Goal: Transaction & Acquisition: Book appointment/travel/reservation

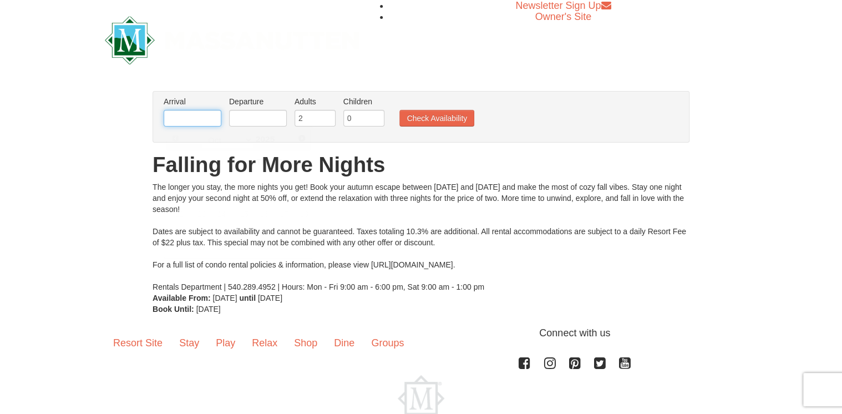
click at [194, 120] on input "text" at bounding box center [193, 118] width 58 height 17
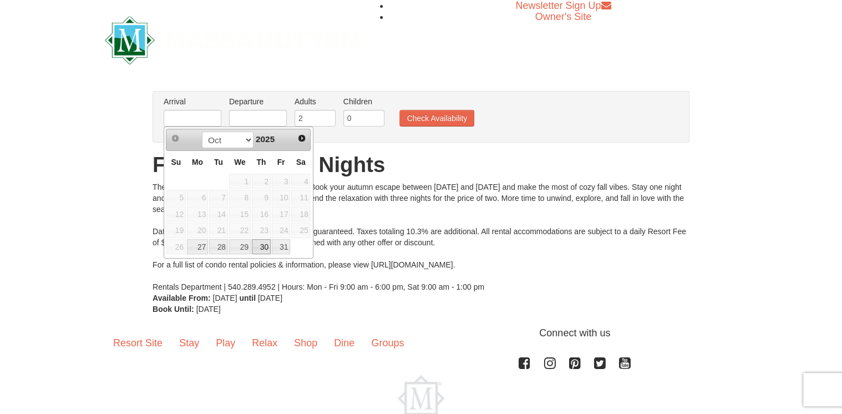
click at [268, 248] on link "30" at bounding box center [261, 247] width 19 height 16
type input "[DATE]"
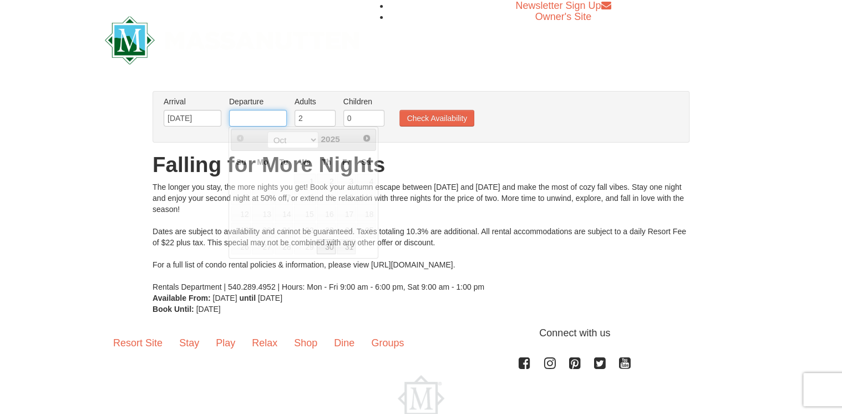
click at [261, 118] on input "text" at bounding box center [258, 118] width 58 height 17
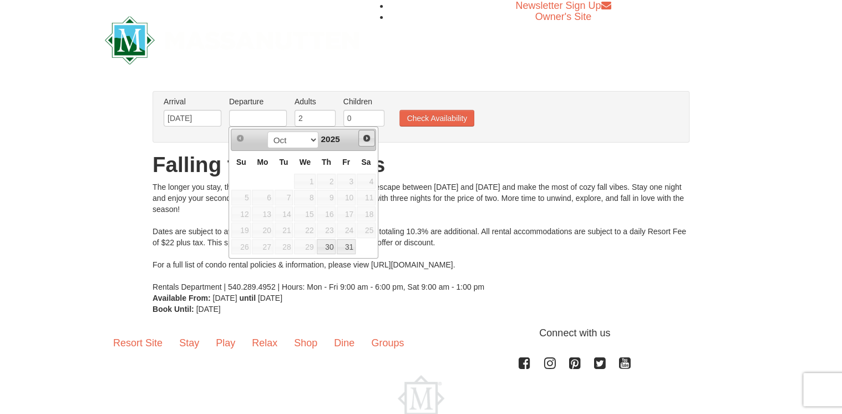
click at [368, 139] on span "Next" at bounding box center [366, 138] width 9 height 9
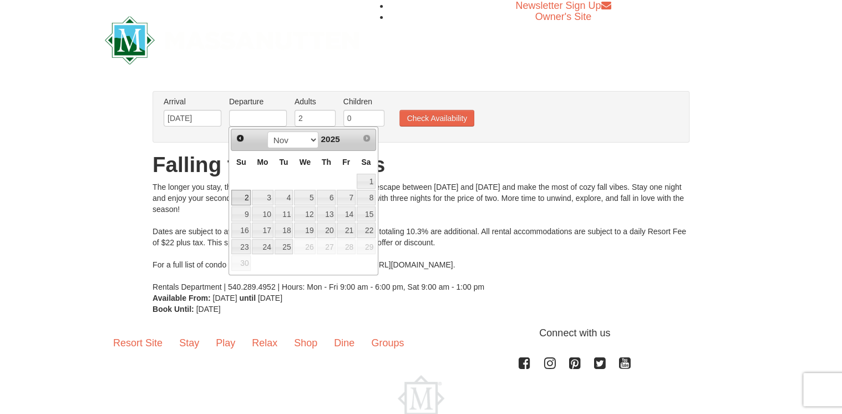
click at [244, 200] on link "2" at bounding box center [240, 198] width 19 height 16
type input "11/02/2025"
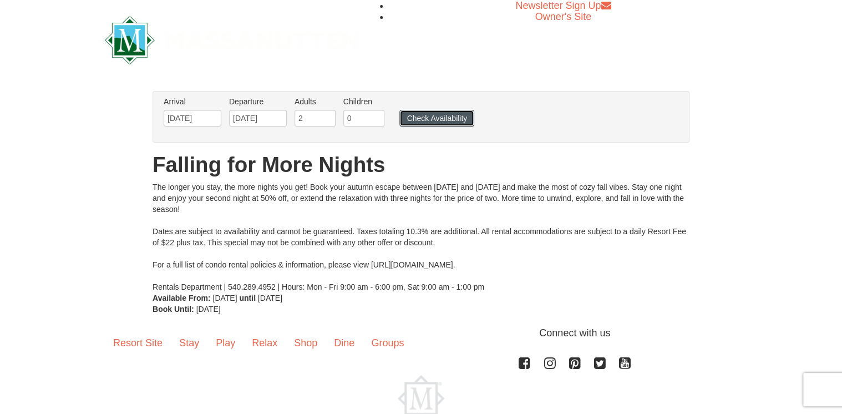
click at [426, 120] on button "Check Availability" at bounding box center [436, 118] width 75 height 17
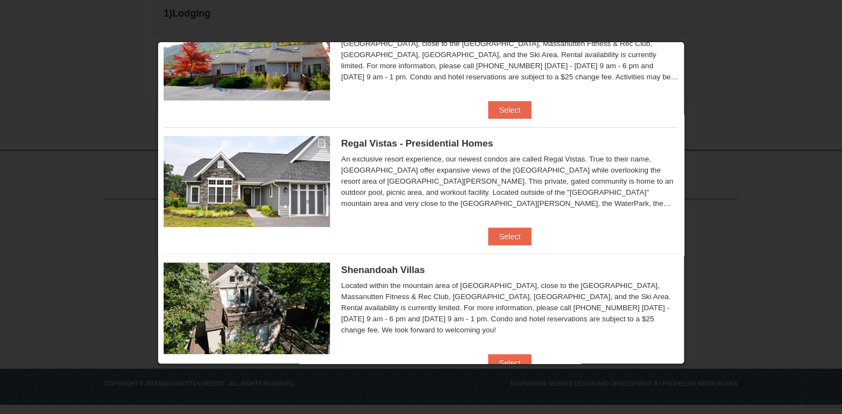
scroll to position [89, 0]
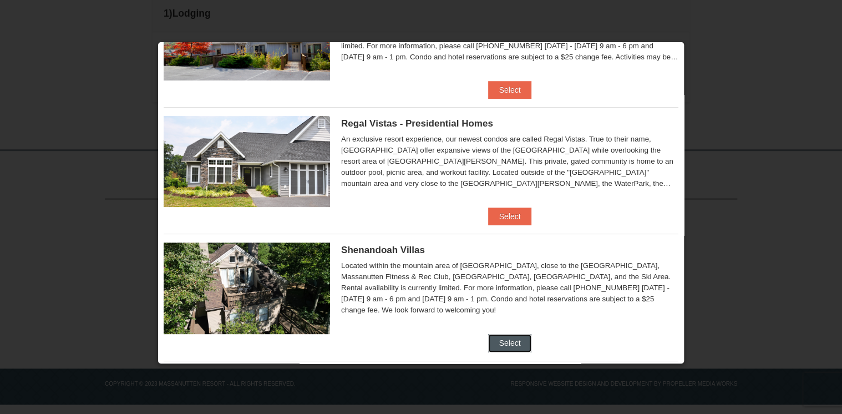
click at [498, 347] on button "Select" at bounding box center [510, 343] width 44 height 18
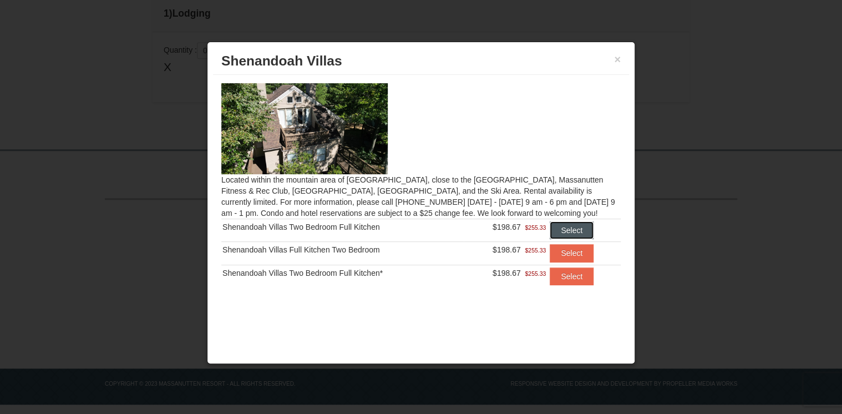
click at [573, 237] on button "Select" at bounding box center [572, 230] width 44 height 18
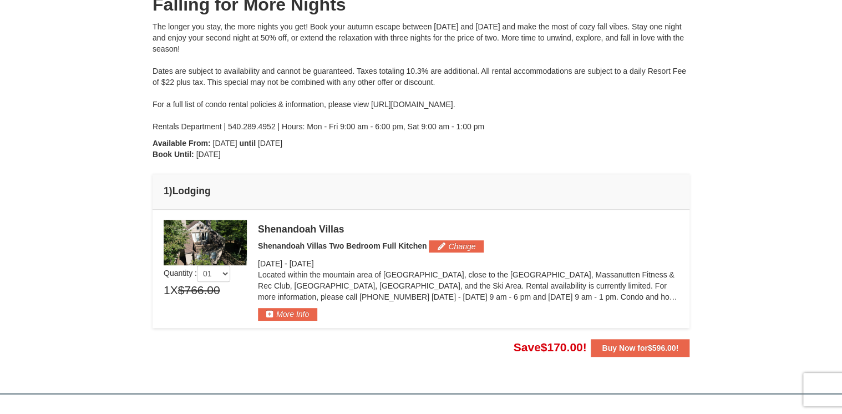
scroll to position [311, 0]
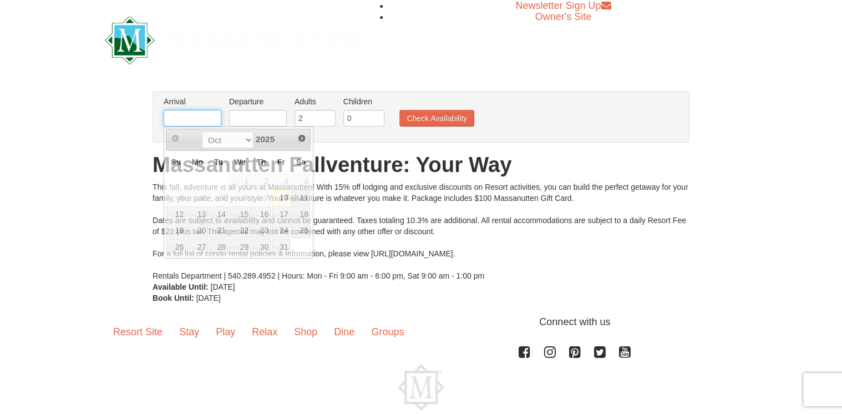
click at [180, 113] on input "text" at bounding box center [193, 118] width 58 height 17
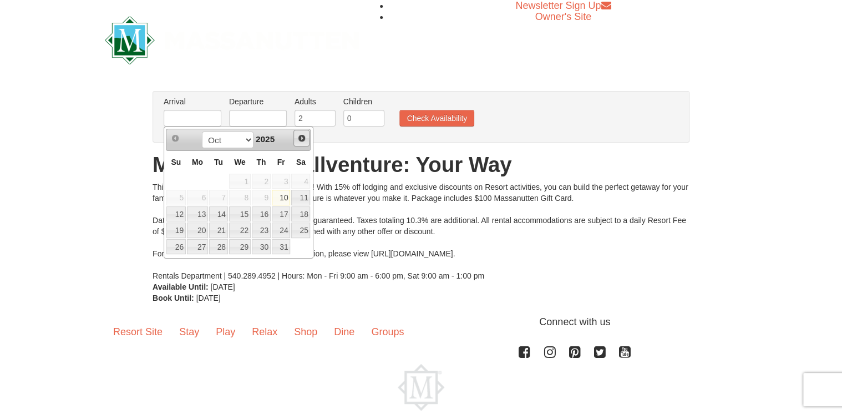
click at [299, 138] on span "Next" at bounding box center [301, 138] width 9 height 9
click at [279, 227] on link "21" at bounding box center [281, 230] width 19 height 16
type input "[DATE]"
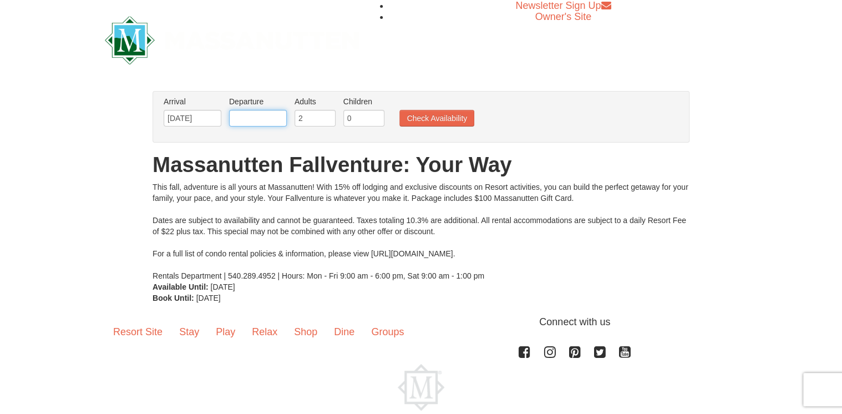
click at [263, 115] on input "text" at bounding box center [258, 118] width 58 height 17
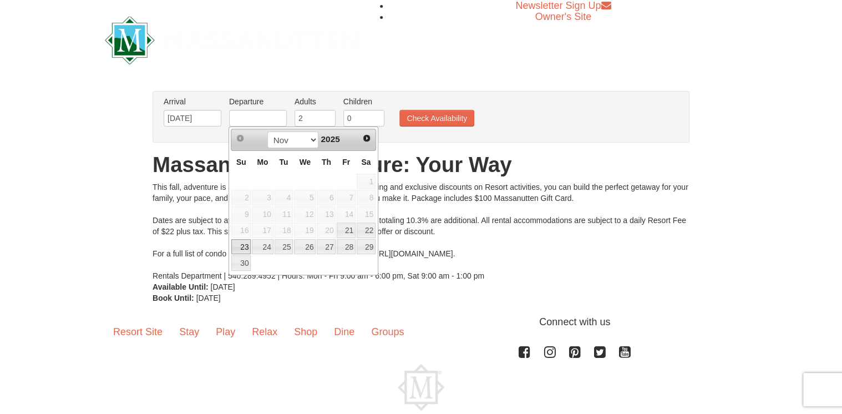
click at [249, 248] on link "23" at bounding box center [240, 247] width 19 height 16
type input "[DATE]"
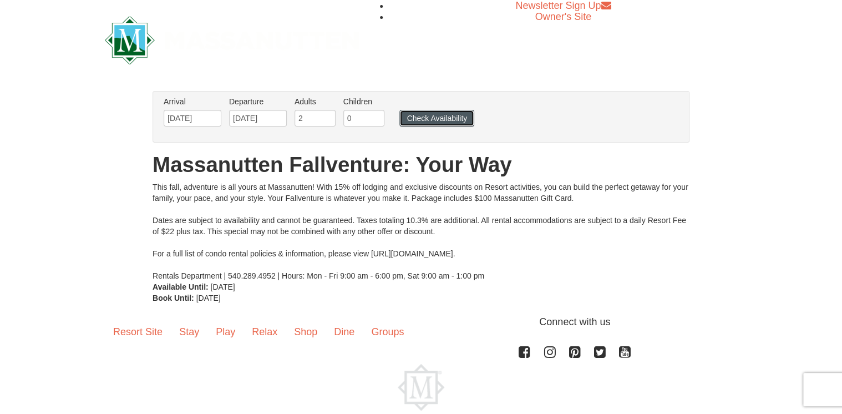
click at [437, 120] on button "Check Availability" at bounding box center [436, 118] width 75 height 17
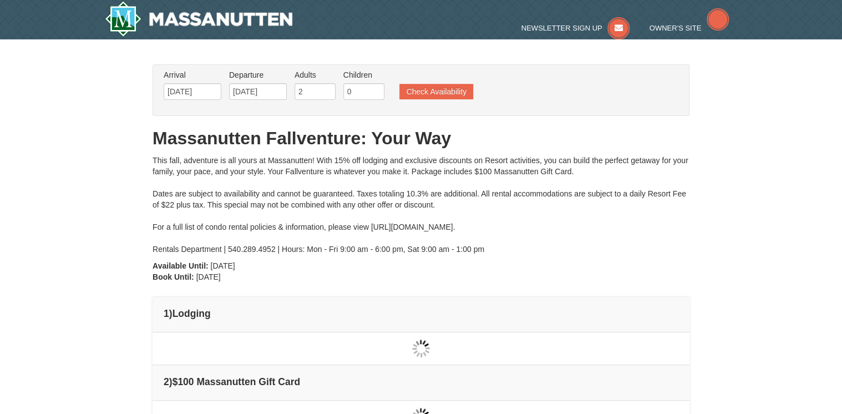
type input "[DATE]"
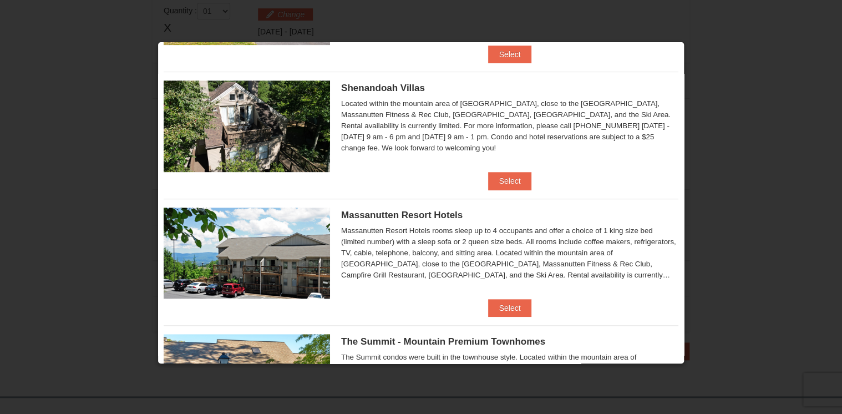
scroll to position [266, 0]
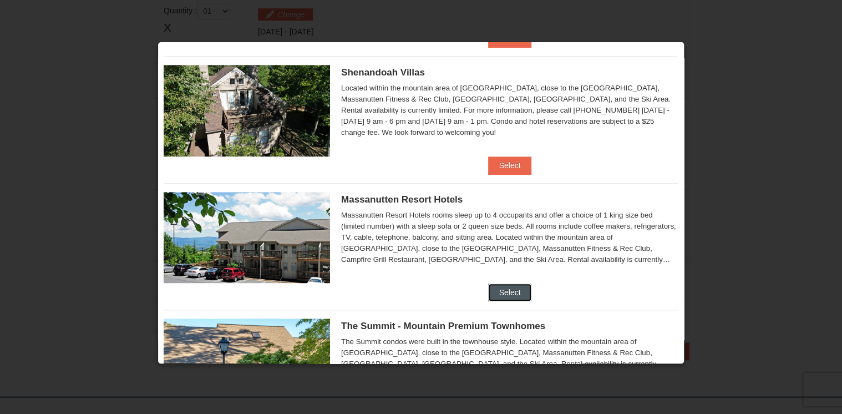
click at [501, 289] on button "Select" at bounding box center [510, 292] width 44 height 18
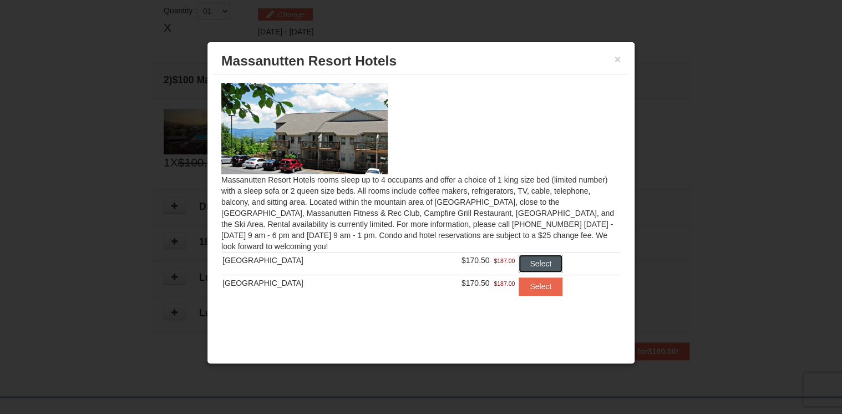
click at [540, 264] on button "Select" at bounding box center [541, 264] width 44 height 18
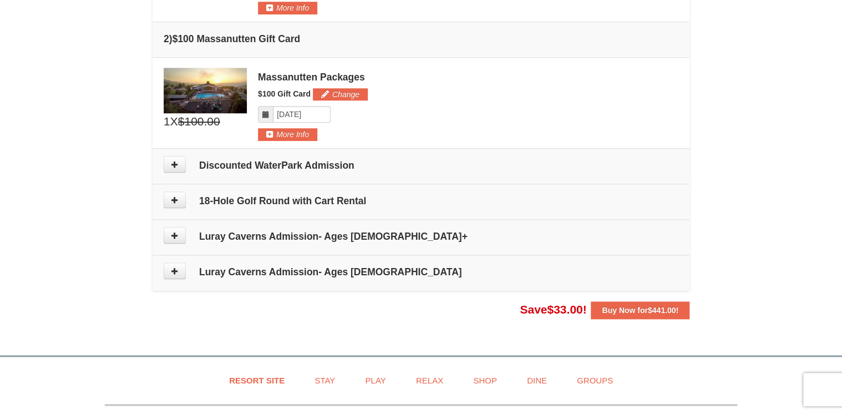
scroll to position [516, 0]
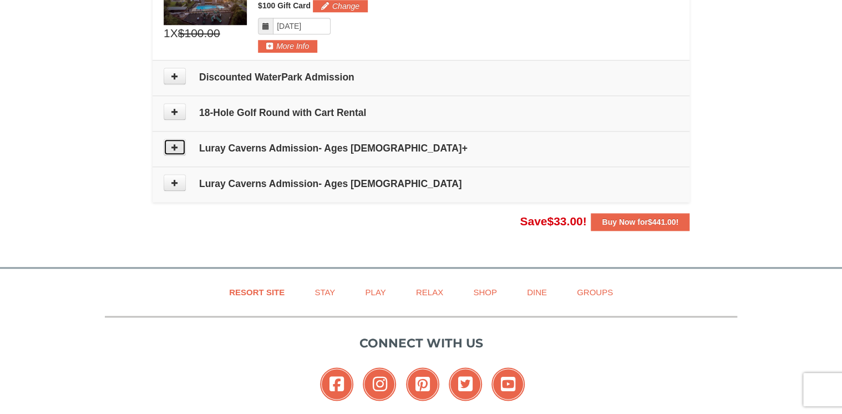
click at [180, 148] on button at bounding box center [175, 147] width 22 height 17
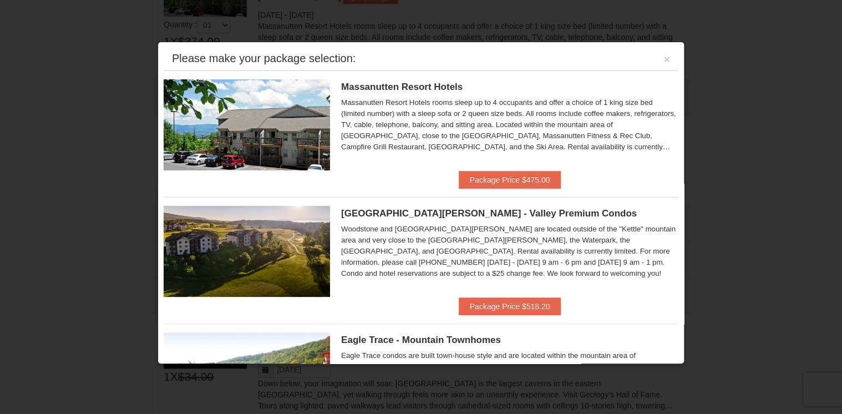
scroll to position [341, 0]
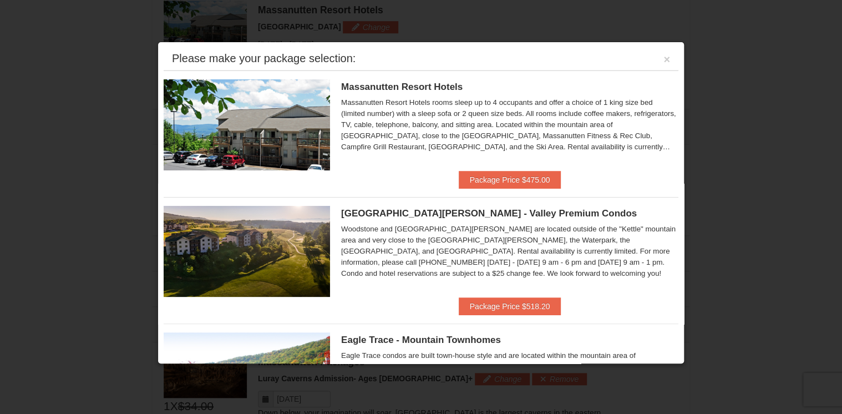
click at [664, 58] on div "Please make your package selection: ×" at bounding box center [421, 59] width 515 height 23
click at [663, 59] on button "×" at bounding box center [666, 59] width 7 height 11
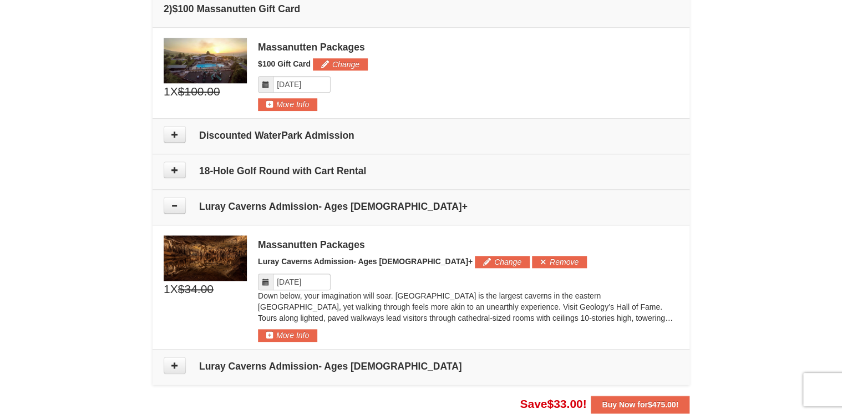
scroll to position [474, 0]
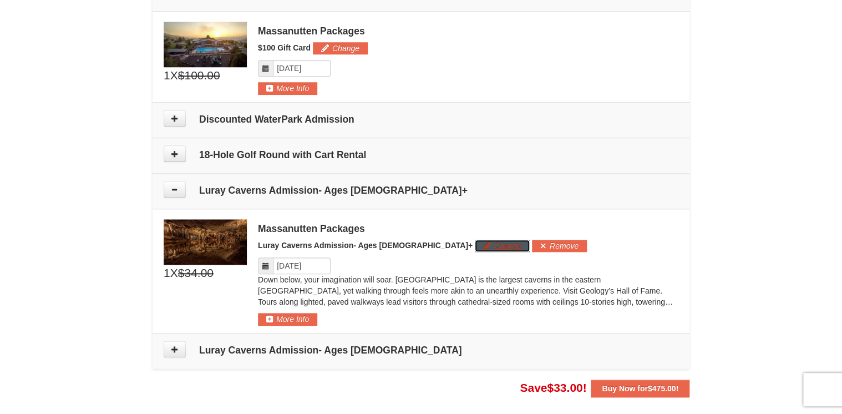
click at [475, 244] on button "Change" at bounding box center [502, 246] width 55 height 12
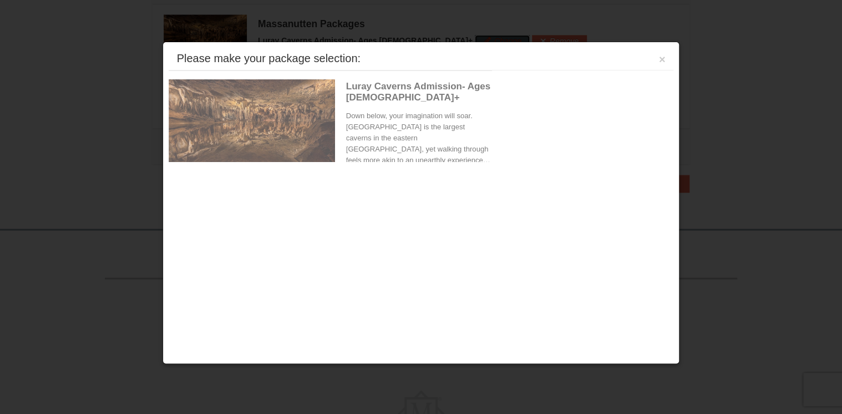
scroll to position [692, 0]
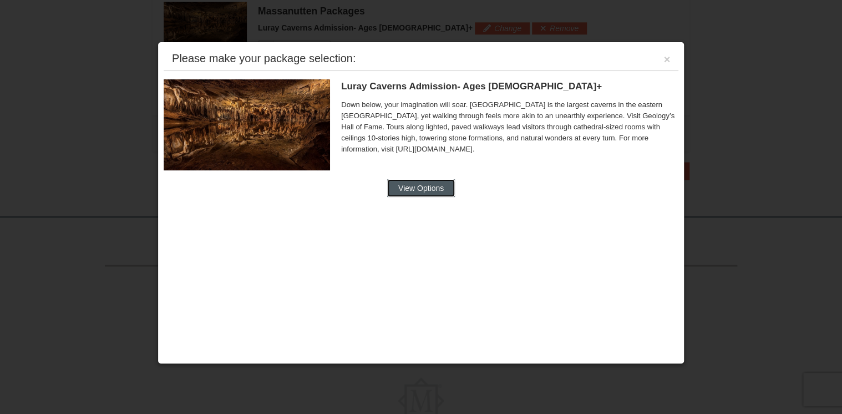
click at [421, 192] on button "View Options" at bounding box center [421, 188] width 68 height 18
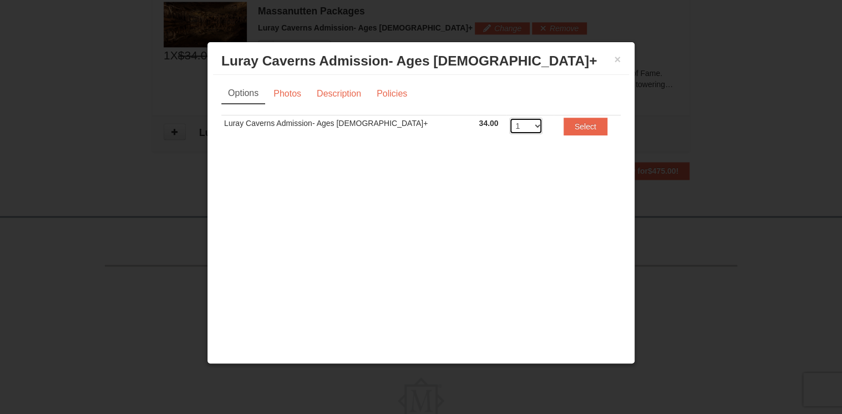
click at [509, 126] on select "1 2 3 4 5 6 7 8 9 10 11 12 13 14 15 16 17 18 19 20" at bounding box center [525, 126] width 33 height 17
select select "2"
click at [509, 118] on select "1 2 3 4 5 6 7 8 9 10 11 12 13 14 15 16 17 18 19 20" at bounding box center [525, 126] width 33 height 17
click at [565, 128] on button "Select" at bounding box center [585, 127] width 44 height 18
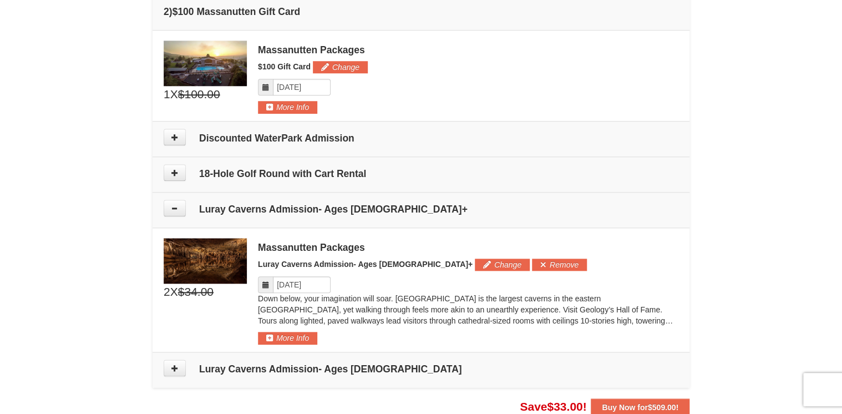
scroll to position [514, 0]
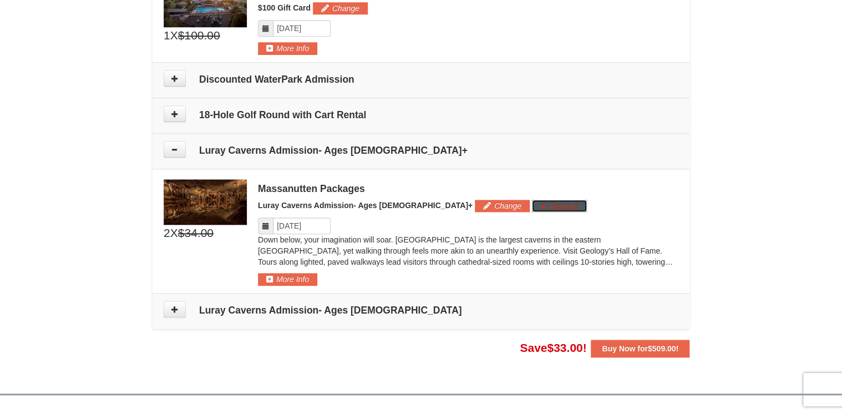
click at [532, 206] on button "Remove" at bounding box center [559, 206] width 55 height 12
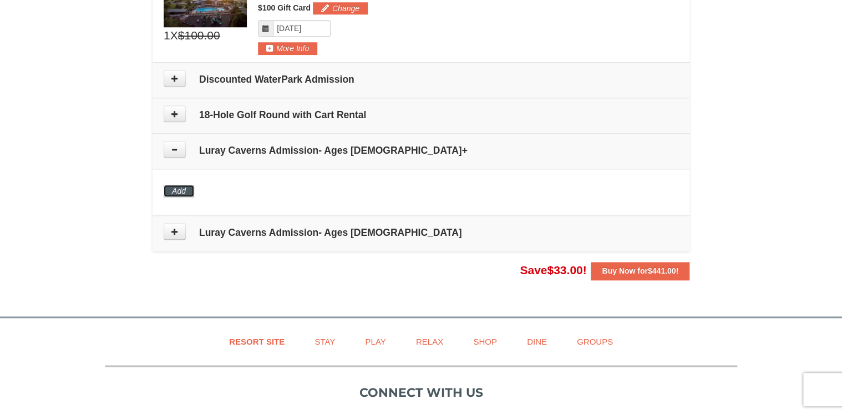
click at [187, 191] on button "Add" at bounding box center [179, 191] width 31 height 12
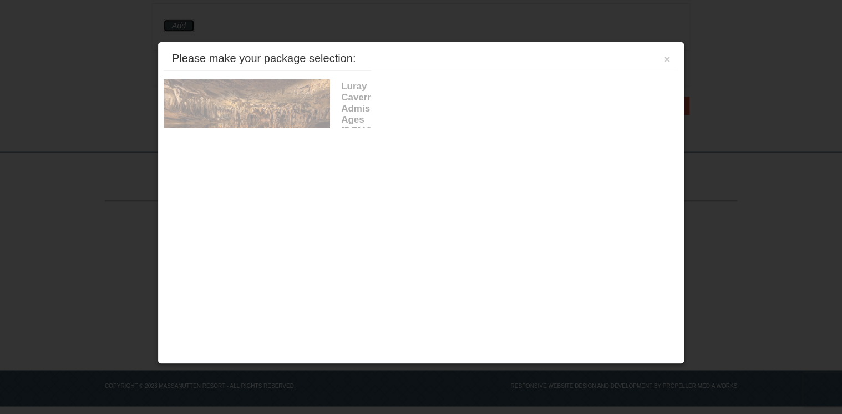
scroll to position [680, 0]
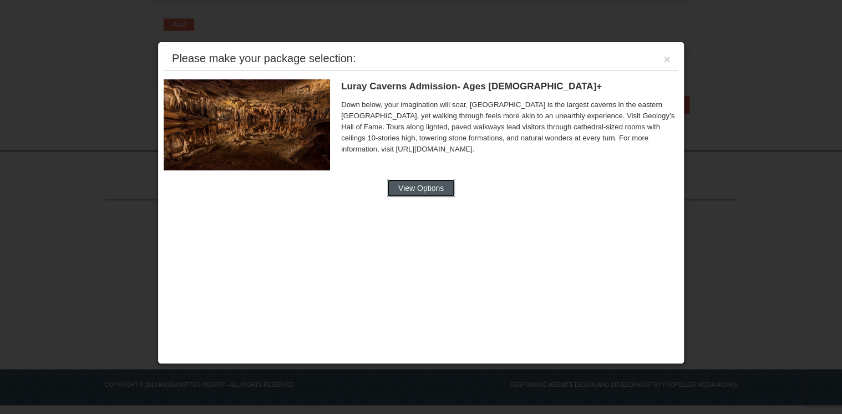
click at [424, 186] on button "View Options" at bounding box center [421, 188] width 68 height 18
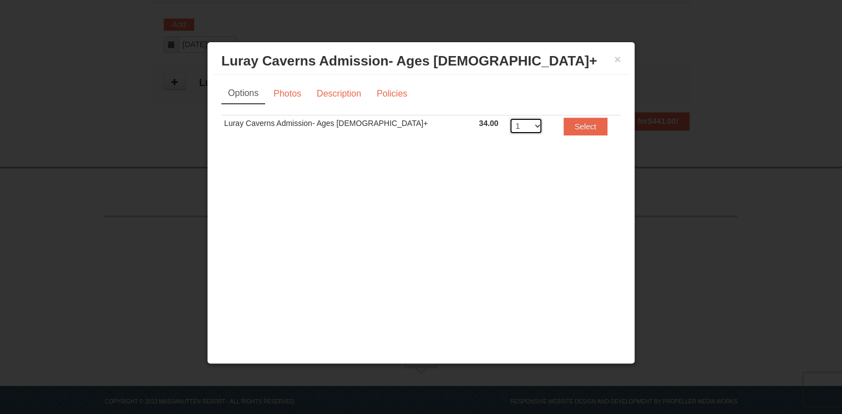
click at [509, 127] on select "1 2 3 4 5 6 7 8 9 10 11 12 13 14 15 16 17 18 19 20" at bounding box center [525, 126] width 33 height 17
select select "2"
click at [509, 118] on select "1 2 3 4 5 6 7 8 9 10 11 12 13 14 15 16 17 18 19 20" at bounding box center [525, 126] width 33 height 17
click at [563, 124] on button "Select" at bounding box center [585, 127] width 44 height 18
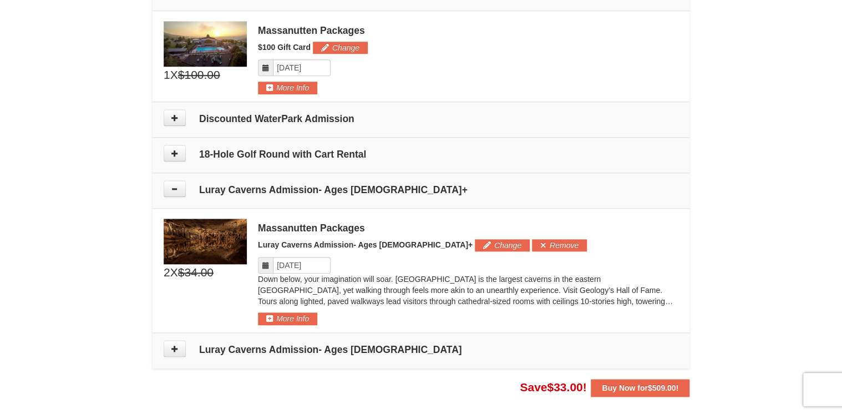
scroll to position [459, 0]
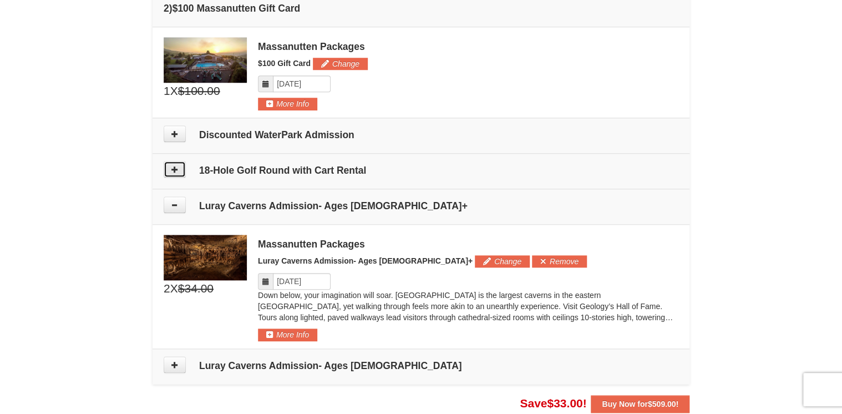
click at [184, 171] on button at bounding box center [175, 169] width 22 height 17
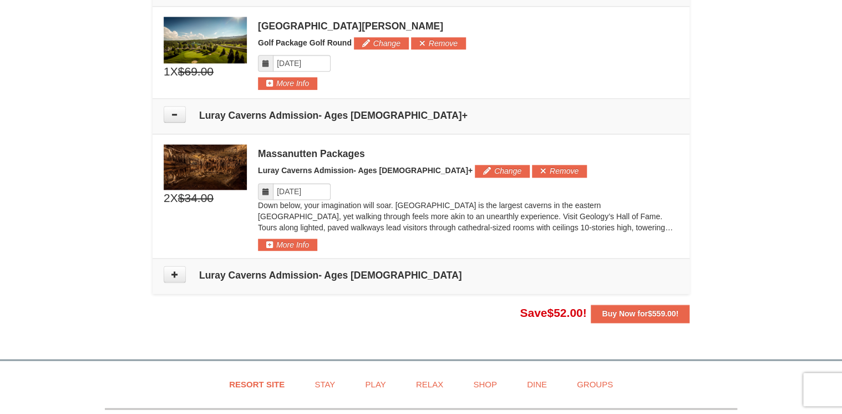
scroll to position [655, 0]
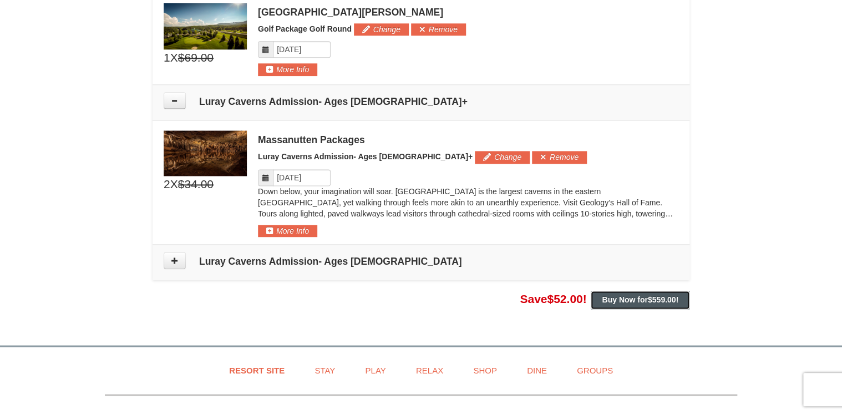
click at [669, 301] on span "$559.00" at bounding box center [662, 299] width 28 height 9
click at [649, 298] on span "$559.00" at bounding box center [662, 299] width 28 height 9
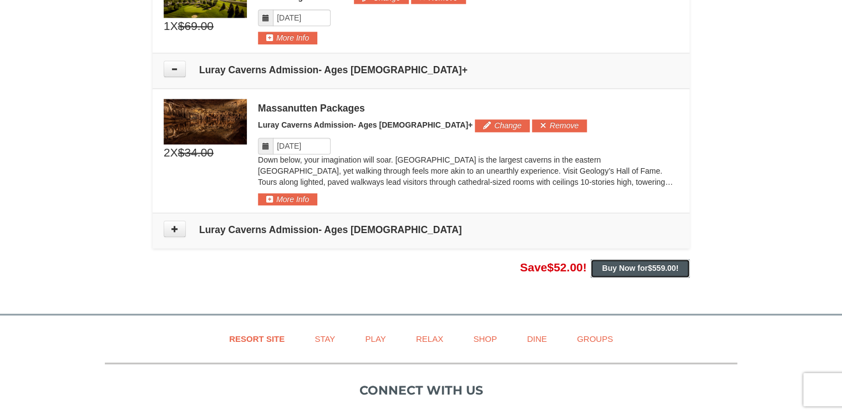
scroll to position [710, 0]
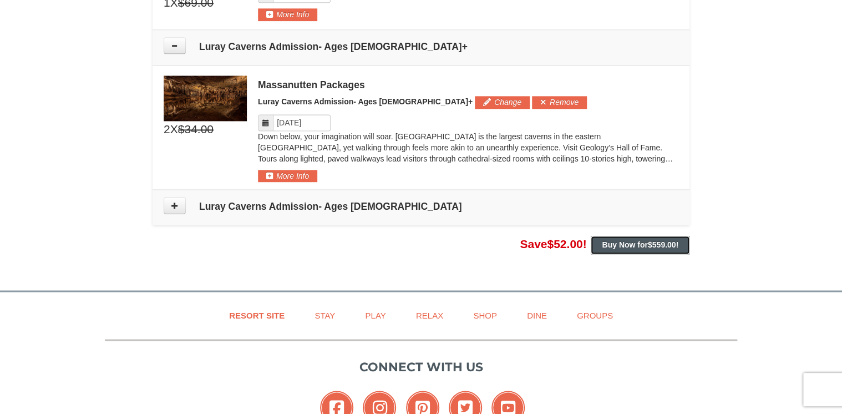
click at [614, 244] on strong "Buy Now for $559.00 !" at bounding box center [640, 244] width 77 height 9
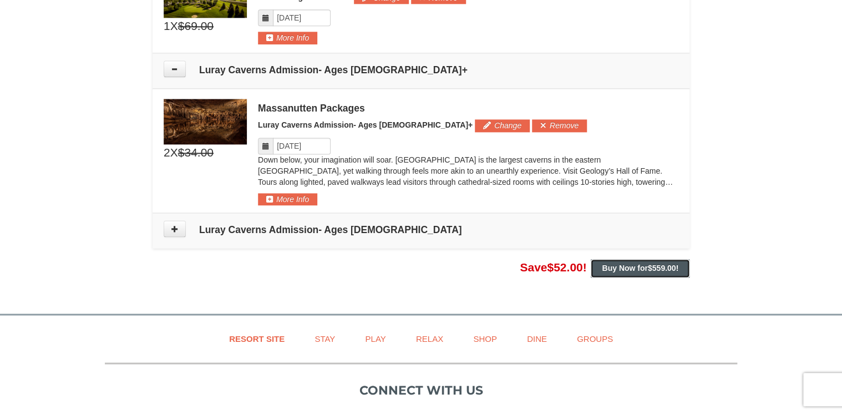
scroll to position [665, 0]
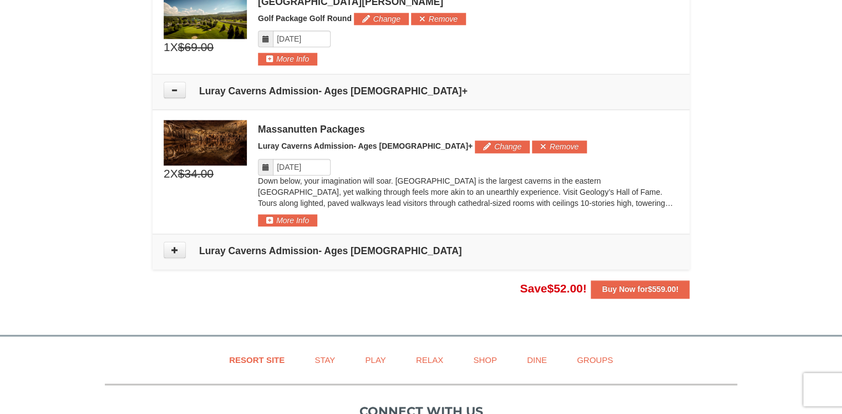
click at [176, 98] on td "Luray Caverns Admission- Ages [DEMOGRAPHIC_DATA]+" at bounding box center [421, 91] width 537 height 35
click at [177, 92] on button at bounding box center [175, 90] width 22 height 17
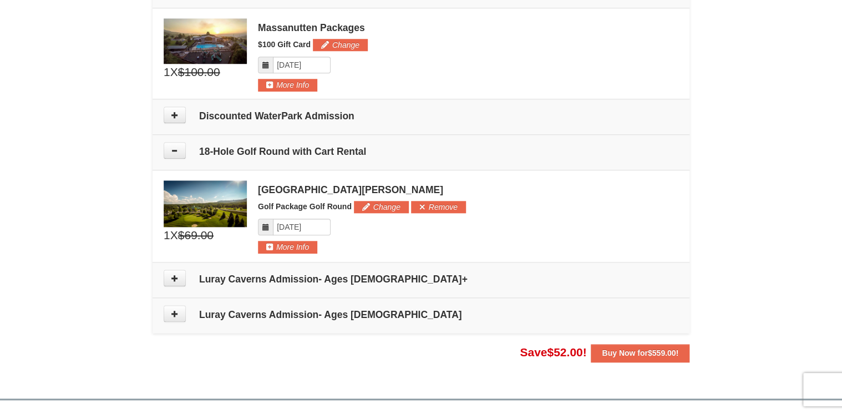
scroll to position [444, 0]
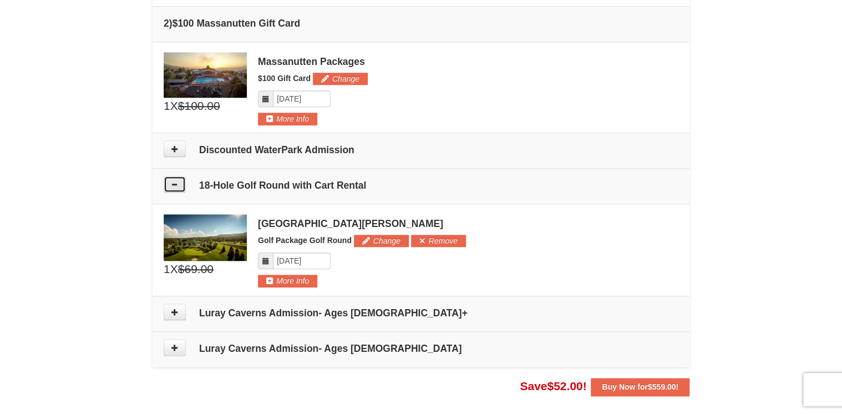
click at [172, 183] on icon at bounding box center [175, 184] width 8 height 8
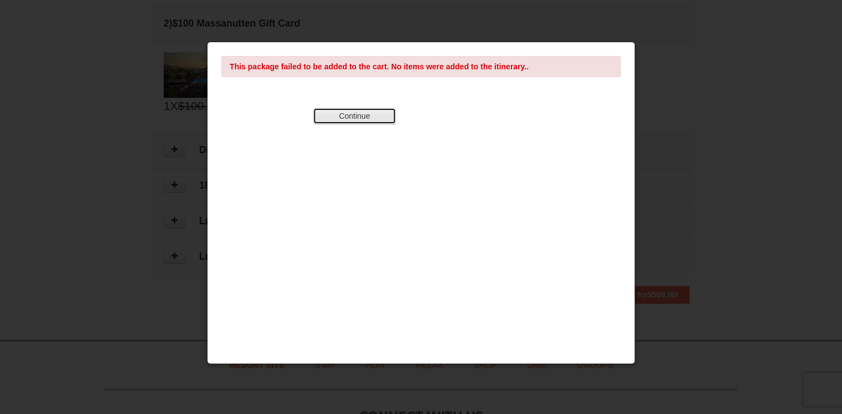
click at [364, 114] on button "Continue" at bounding box center [354, 116] width 83 height 17
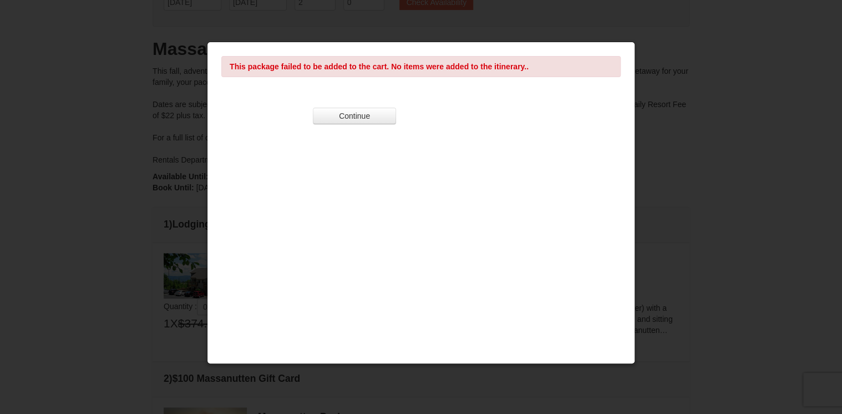
scroll to position [133, 0]
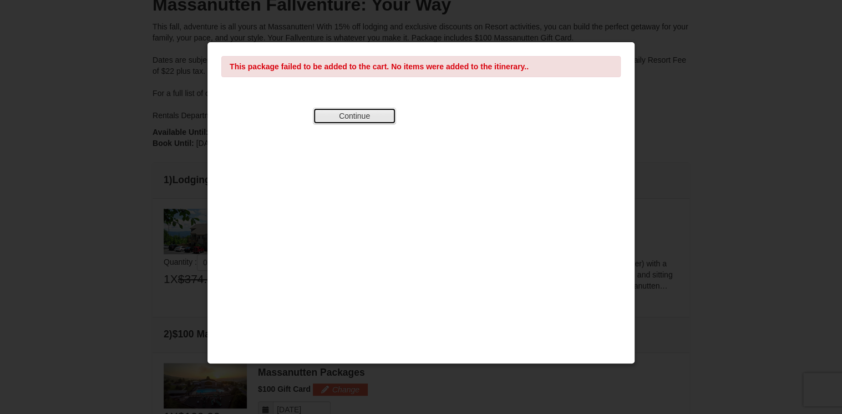
click at [366, 113] on button "Continue" at bounding box center [354, 116] width 83 height 17
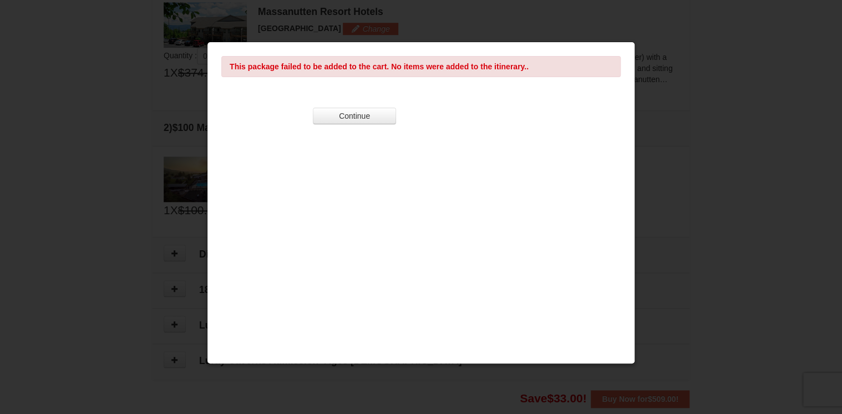
scroll to position [355, 0]
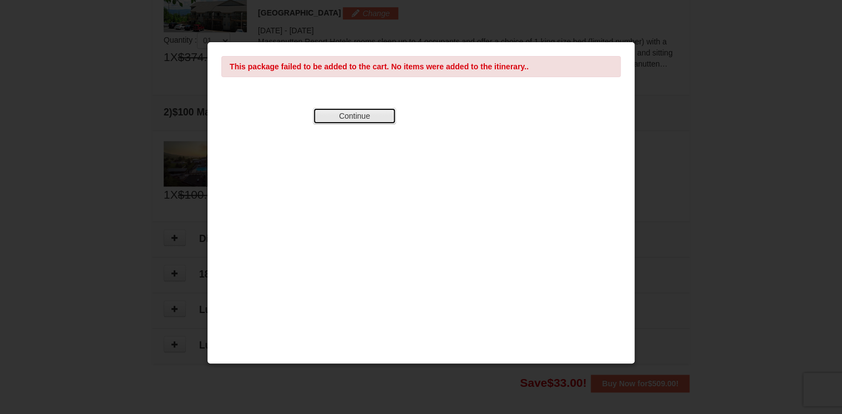
click at [375, 108] on button "Continue" at bounding box center [354, 116] width 83 height 17
